Goal: Check status: Check status

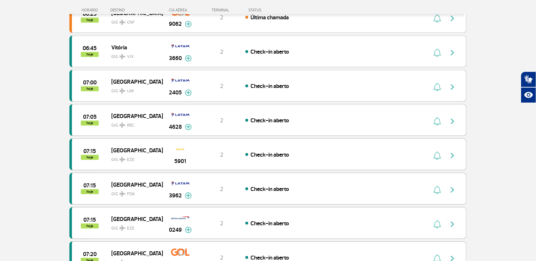
scroll to position [596, 0]
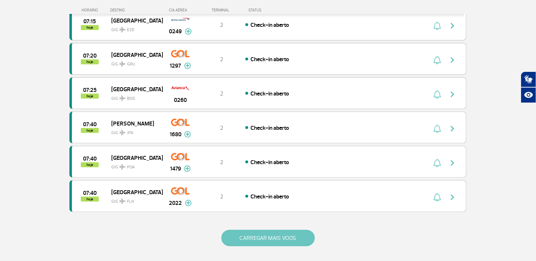
click at [240, 239] on button "CARREGAR MAIS VOOS" at bounding box center [268, 238] width 93 height 16
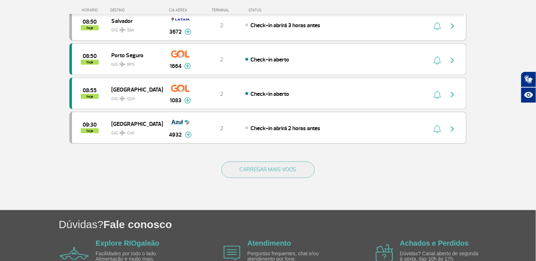
scroll to position [1403, 0]
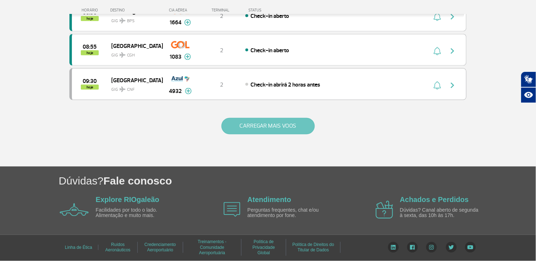
click at [256, 131] on button "CARREGAR MAIS VOOS" at bounding box center [268, 126] width 93 height 16
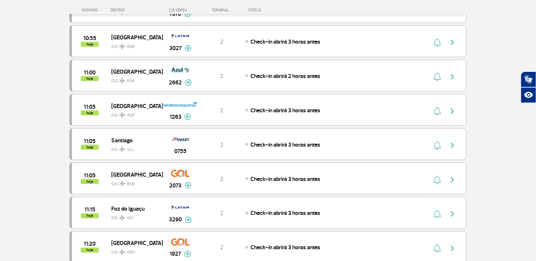
scroll to position [2039, 0]
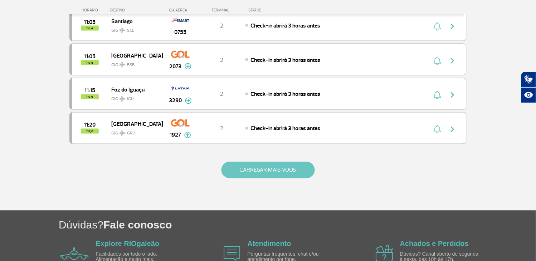
click at [272, 179] on button "CARREGAR MAIS VOOS" at bounding box center [268, 170] width 93 height 16
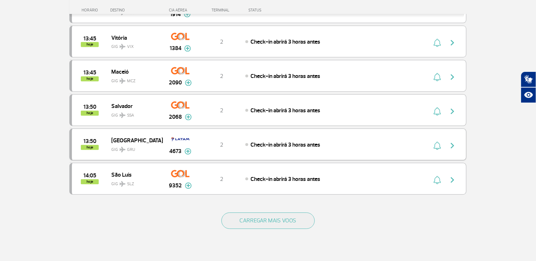
scroll to position [2755, 0]
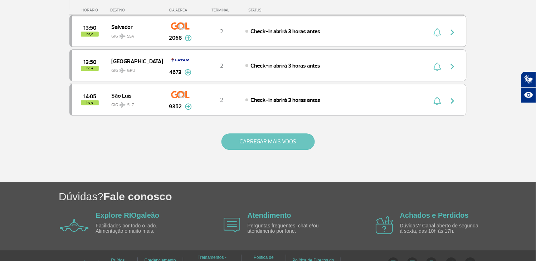
click at [270, 150] on button "CARREGAR MAIS VOOS" at bounding box center [268, 142] width 93 height 16
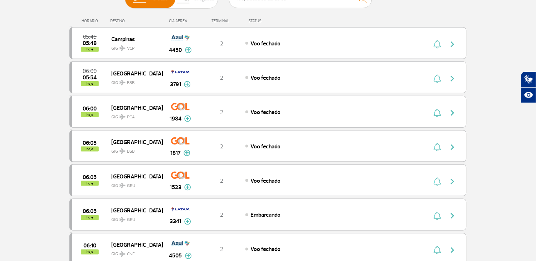
scroll to position [0, 0]
